Goal: Information Seeking & Learning: Understand process/instructions

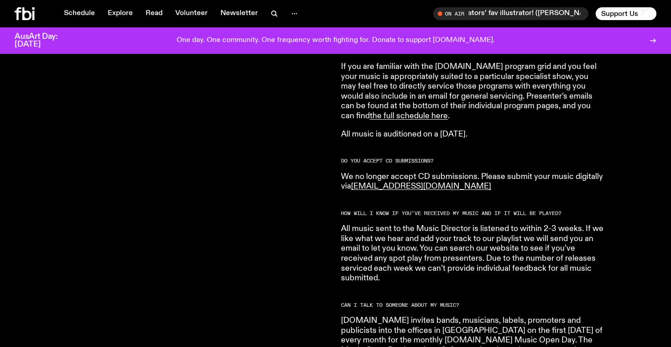
scroll to position [653, 0]
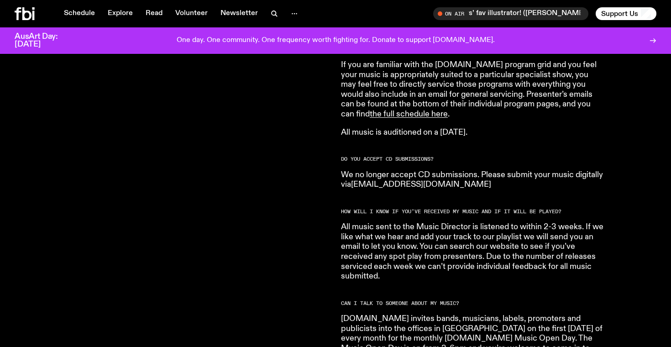
click at [413, 180] on link "[EMAIL_ADDRESS][DOMAIN_NAME]" at bounding box center [421, 184] width 140 height 8
drag, startPoint x: 428, startPoint y: 177, endPoint x: 354, endPoint y: 177, distance: 73.9
click at [354, 177] on p "We no longer accept CD submissions. Please submit your music digitally via [EMA…" at bounding box center [472, 180] width 263 height 20
copy link "[EMAIL_ADDRESS][DOMAIN_NAME]"
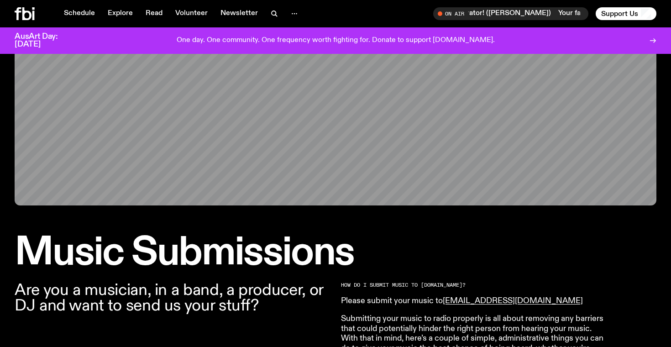
scroll to position [261, 0]
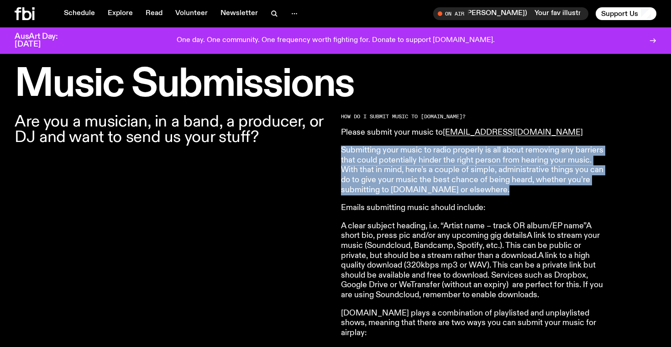
drag, startPoint x: 339, startPoint y: 147, endPoint x: 524, endPoint y: 196, distance: 191.9
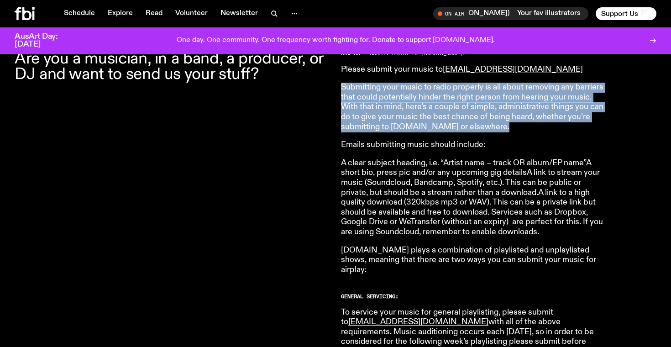
scroll to position [325, 0]
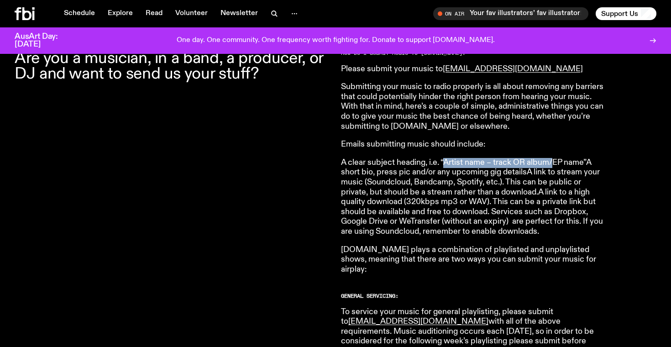
drag, startPoint x: 443, startPoint y: 162, endPoint x: 553, endPoint y: 161, distance: 110.0
click at [553, 161] on p "A clear subject heading, i.e. “Artist name – track OR album/EP name”A short bio…" at bounding box center [472, 197] width 263 height 79
copy p "Artist name – track OR album/"
click at [455, 185] on p "A clear subject heading, i.e. “Artist name – track OR album/EP name”A short bio…" at bounding box center [472, 197] width 263 height 79
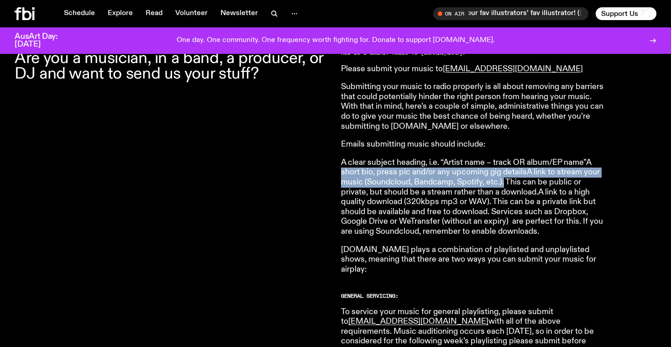
drag, startPoint x: 341, startPoint y: 173, endPoint x: 504, endPoint y: 180, distance: 163.0
click at [504, 180] on p "A clear subject heading, i.e. “Artist name – track OR album/EP name”A short bio…" at bounding box center [472, 197] width 263 height 79
click at [501, 179] on p "A clear subject heading, i.e. “Artist name – track OR album/EP name”A short bio…" at bounding box center [472, 197] width 263 height 79
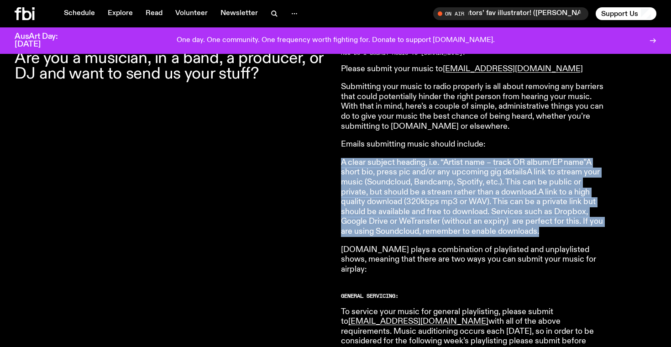
drag, startPoint x: 341, startPoint y: 162, endPoint x: 595, endPoint y: 235, distance: 264.1
click at [595, 235] on p "A clear subject heading, i.e. “Artist name – track OR album/EP name”A short bio…" at bounding box center [472, 197] width 263 height 79
copy p "A clear subject heading, i.e. “Artist name – track OR album/EP name”A short bio…"
